Goal: Information Seeking & Learning: Learn about a topic

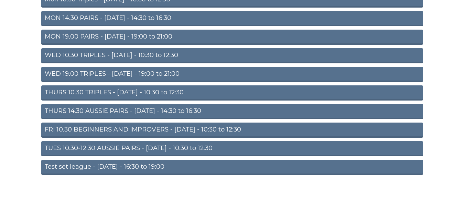
scroll to position [69, 0]
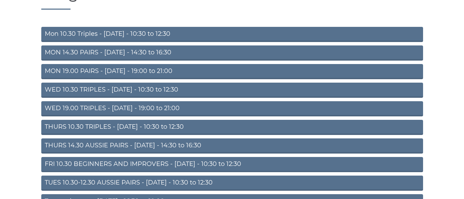
click at [135, 107] on link "WED 19.00 TRIPLES - Wednesday - 19:00 to 21:00" at bounding box center [232, 108] width 382 height 15
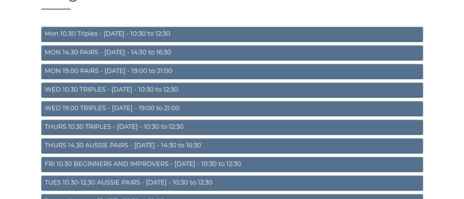
click at [135, 107] on link "WED 19.00 TRIPLES - Wednesday - 19:00 to 21:00" at bounding box center [232, 108] width 382 height 15
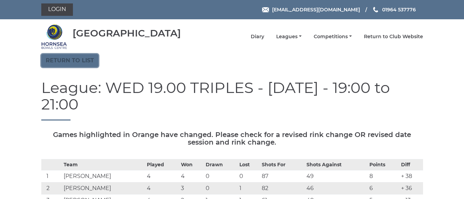
click at [76, 57] on link "Return to list" at bounding box center [69, 60] width 57 height 13
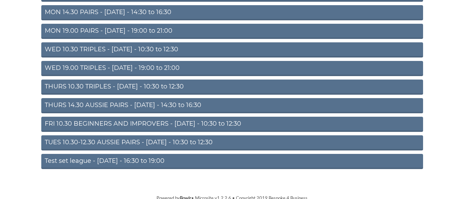
scroll to position [112, 0]
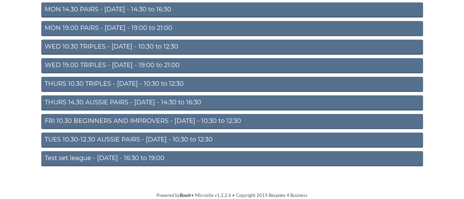
click at [108, 101] on link "THURS 14.30 AUSSIE PAIRS - Thursday - 14:30 to 16:30" at bounding box center [232, 102] width 382 height 15
